Goal: Task Accomplishment & Management: Use online tool/utility

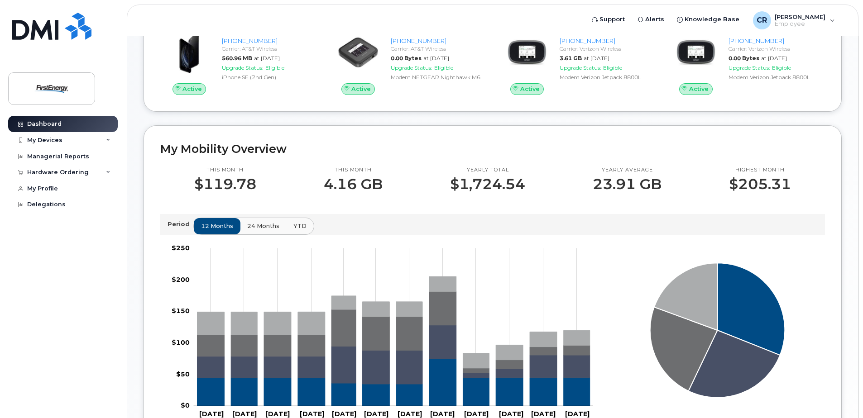
scroll to position [181, 0]
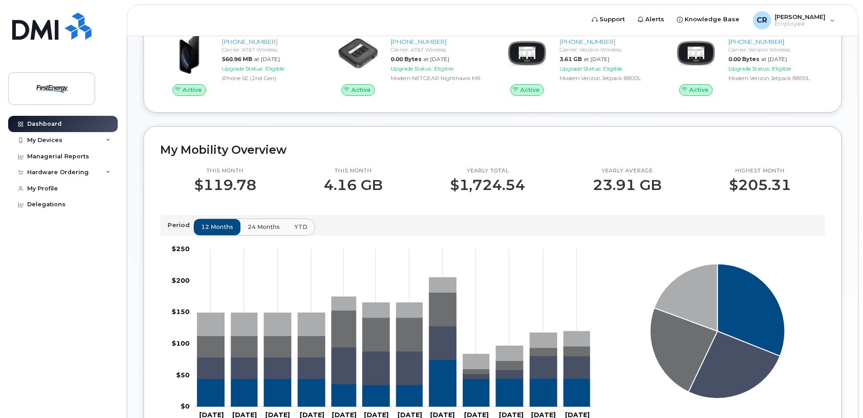
click at [266, 225] on span "24 months" at bounding box center [264, 227] width 32 height 9
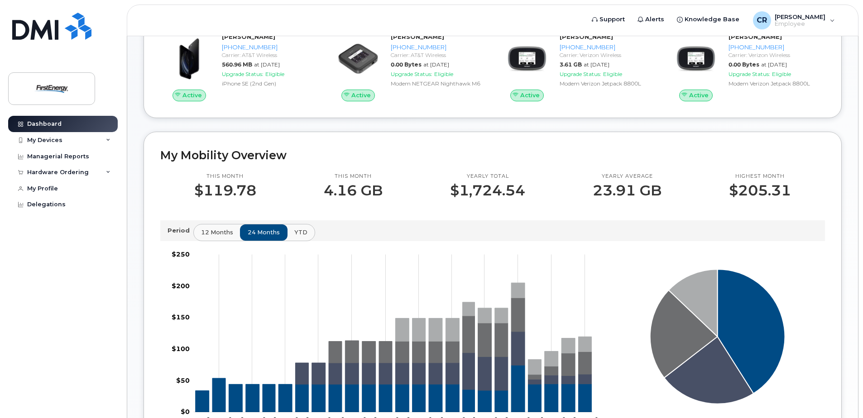
scroll to position [136, 0]
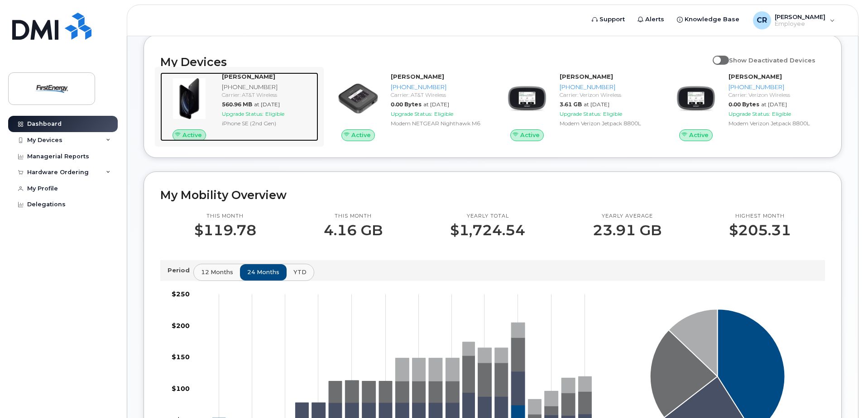
click at [250, 115] on span "Upgrade Status:" at bounding box center [243, 113] width 42 height 7
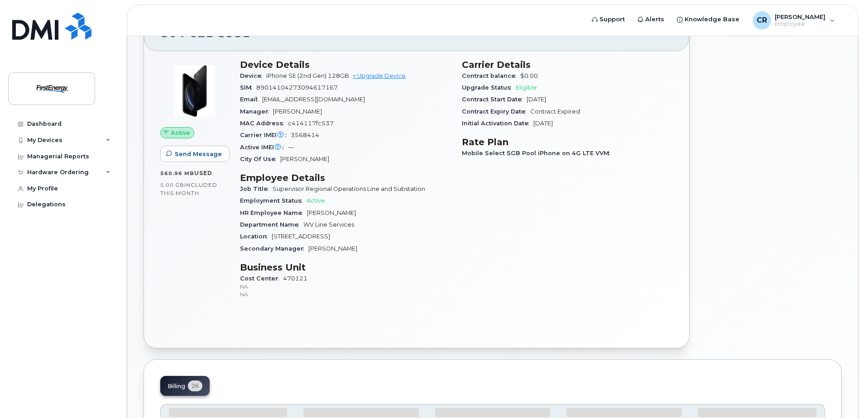
scroll to position [91, 0]
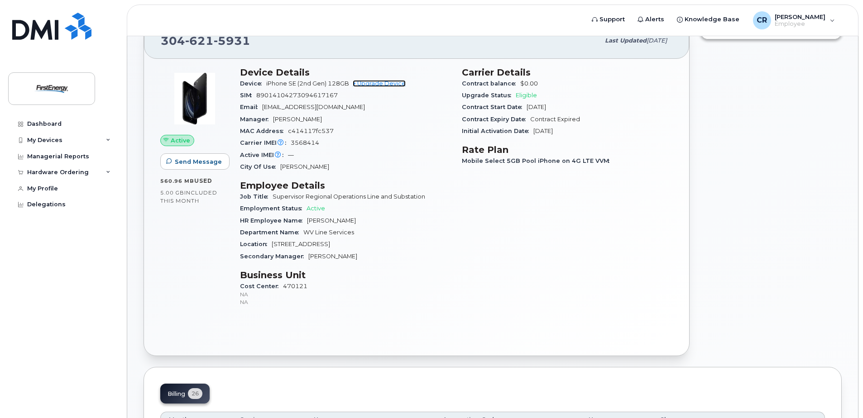
click at [371, 81] on link "+ Upgrade Device" at bounding box center [379, 83] width 53 height 7
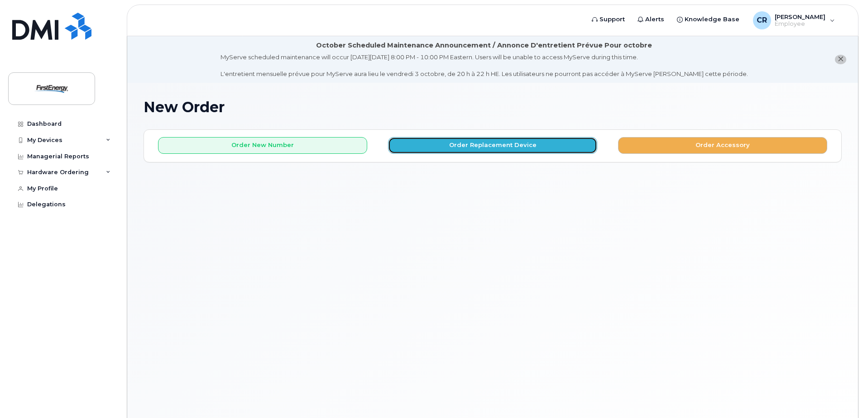
click at [498, 146] on button "Order Replacement Device" at bounding box center [492, 145] width 209 height 17
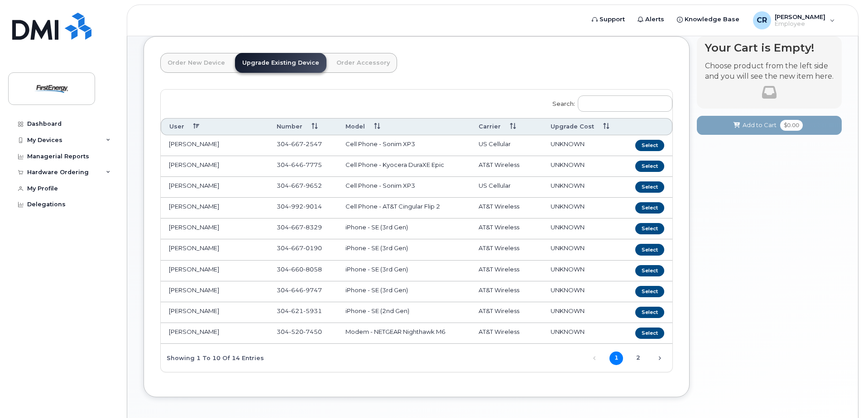
scroll to position [131, 0]
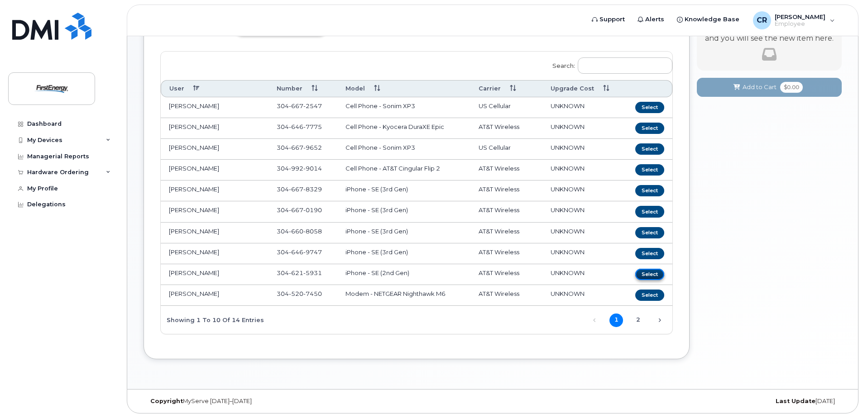
click at [646, 274] on button "Select" at bounding box center [649, 274] width 29 height 11
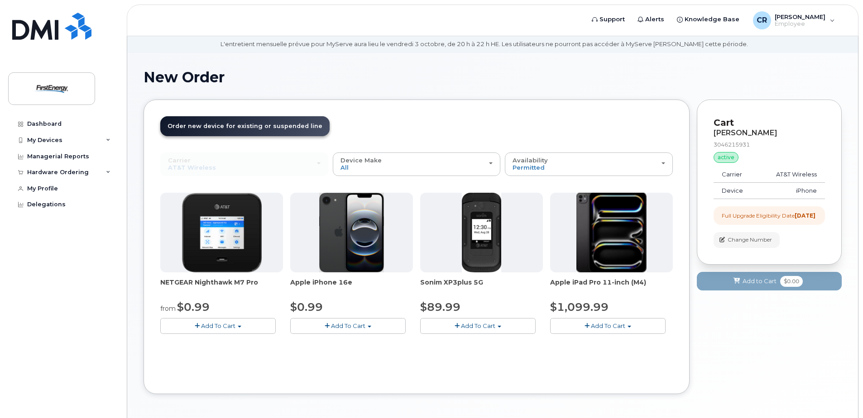
scroll to position [65, 0]
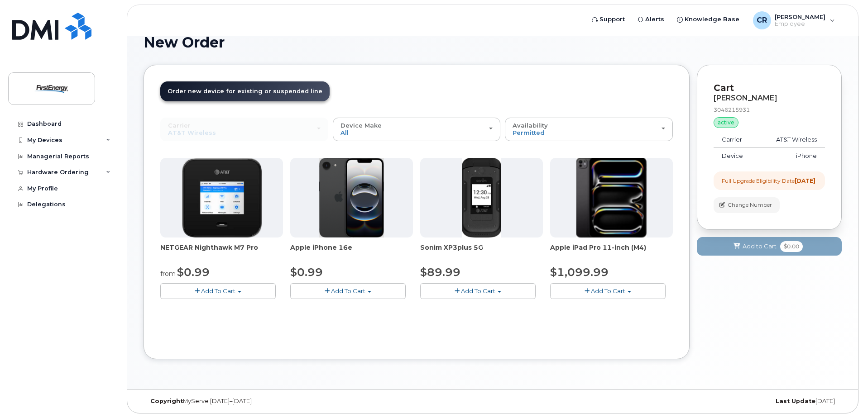
click at [356, 218] on img at bounding box center [351, 198] width 65 height 80
click at [488, 127] on div "Device Make All Cell Phone iPhone Modem Tablet" at bounding box center [416, 129] width 153 height 14
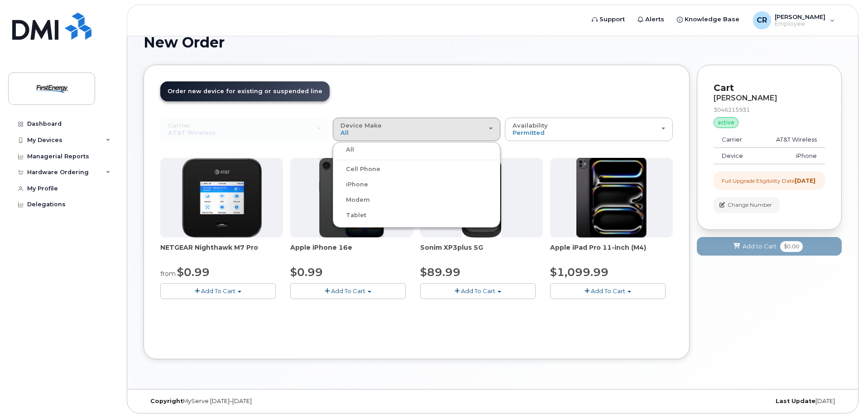
click at [426, 181] on div "iPhone" at bounding box center [416, 184] width 163 height 11
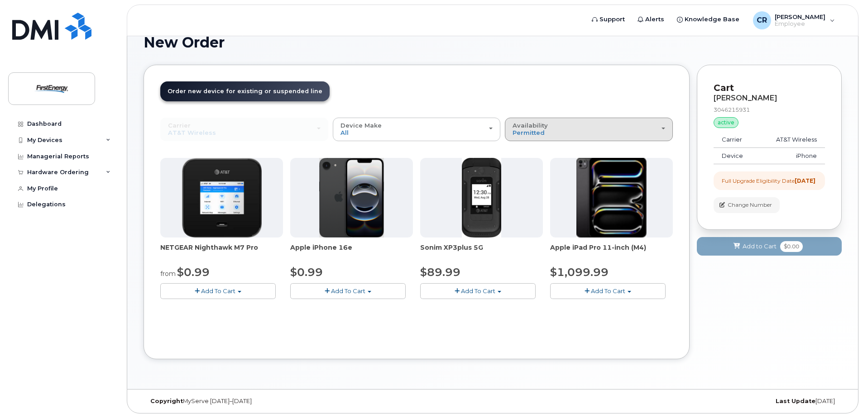
click at [609, 126] on div "Availability Permitted All" at bounding box center [588, 129] width 153 height 14
click at [593, 167] on div "All" at bounding box center [588, 165] width 163 height 11
click at [653, 128] on div "Availability Permitted All" at bounding box center [588, 129] width 153 height 14
click at [624, 147] on div "Permitted" at bounding box center [588, 149] width 163 height 11
click at [783, 141] on td "AT&T Wireless" at bounding box center [791, 140] width 67 height 16
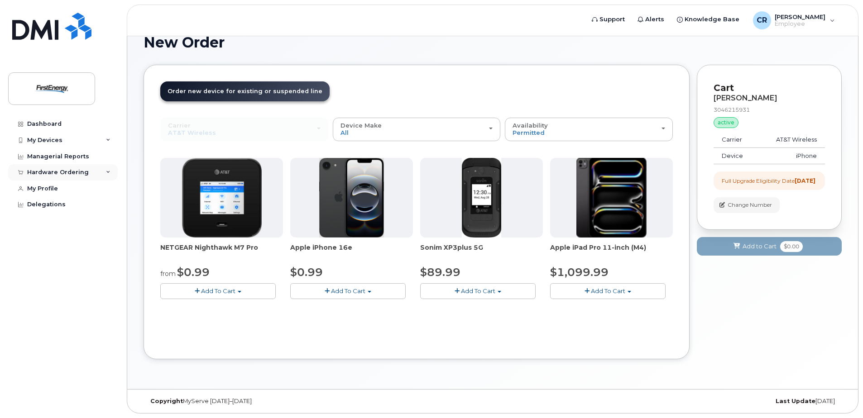
click at [105, 168] on div "Hardware Ordering" at bounding box center [63, 172] width 110 height 16
click at [36, 203] on div "My Profile" at bounding box center [42, 205] width 31 height 7
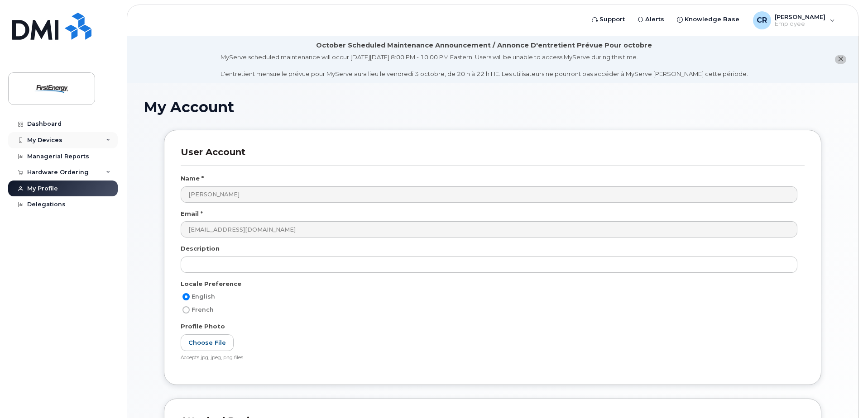
click at [105, 140] on div "My Devices" at bounding box center [63, 140] width 110 height 16
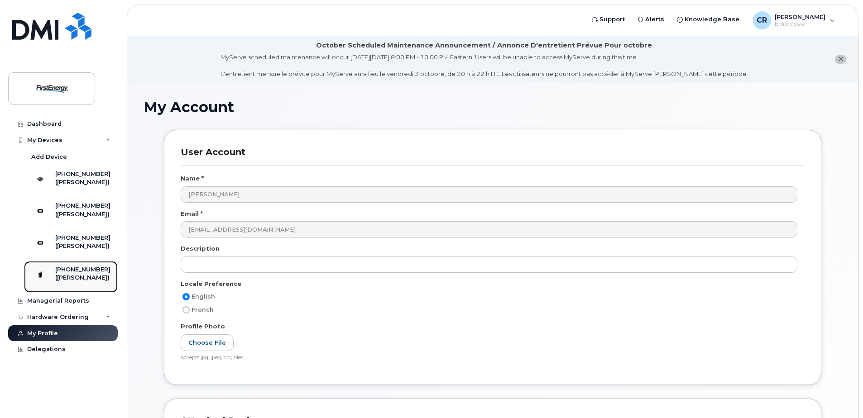
click at [84, 282] on div "([PERSON_NAME])" at bounding box center [82, 278] width 55 height 8
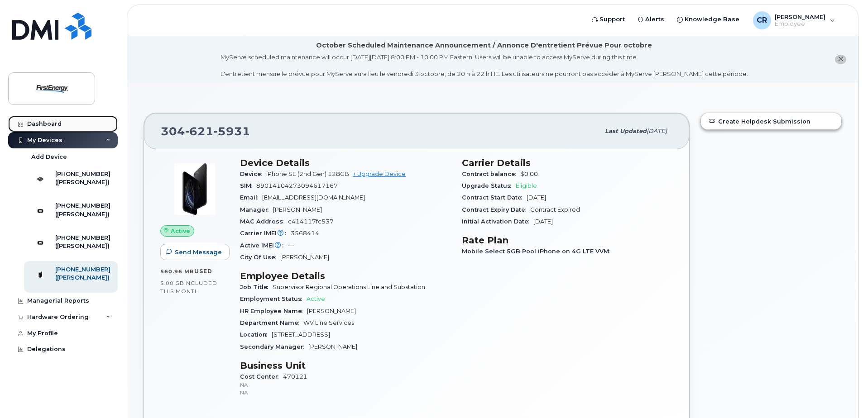
click at [33, 122] on div "Dashboard" at bounding box center [44, 123] width 34 height 7
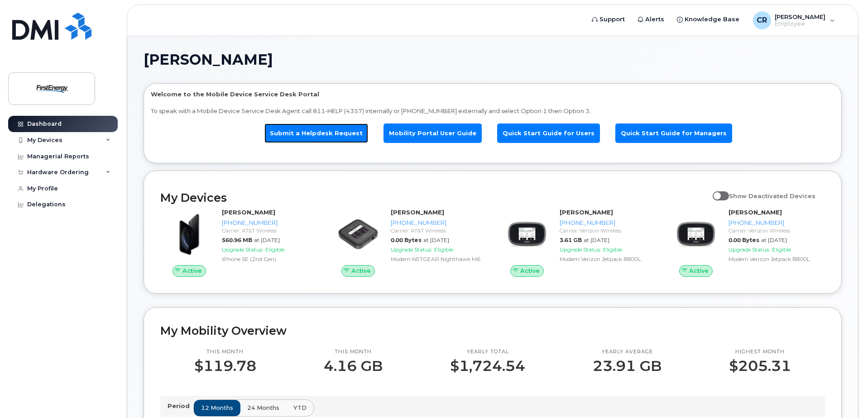
click at [346, 139] on link "Submit a Helpdesk Request" at bounding box center [316, 133] width 104 height 19
